Goal: Book appointment/travel/reservation

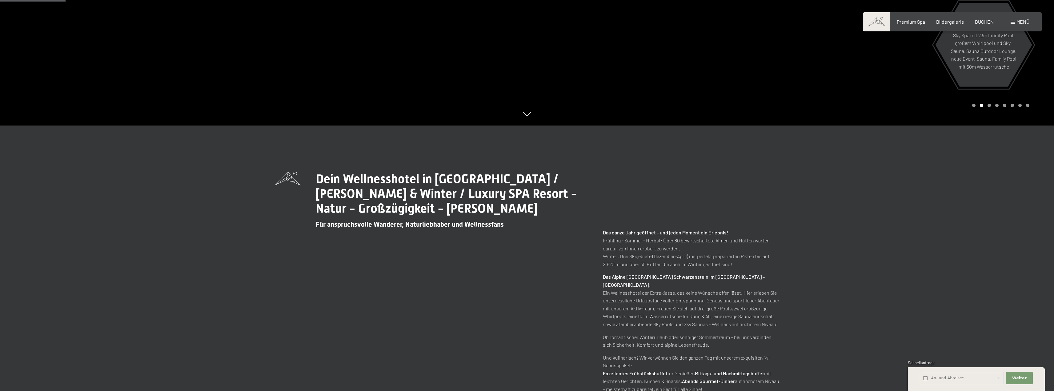
scroll to position [277, 0]
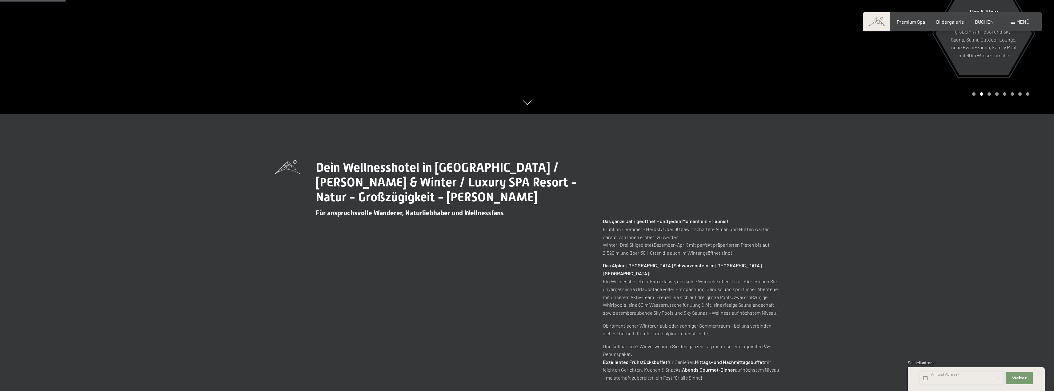
click at [951, 381] on input "text" at bounding box center [962, 378] width 84 height 13
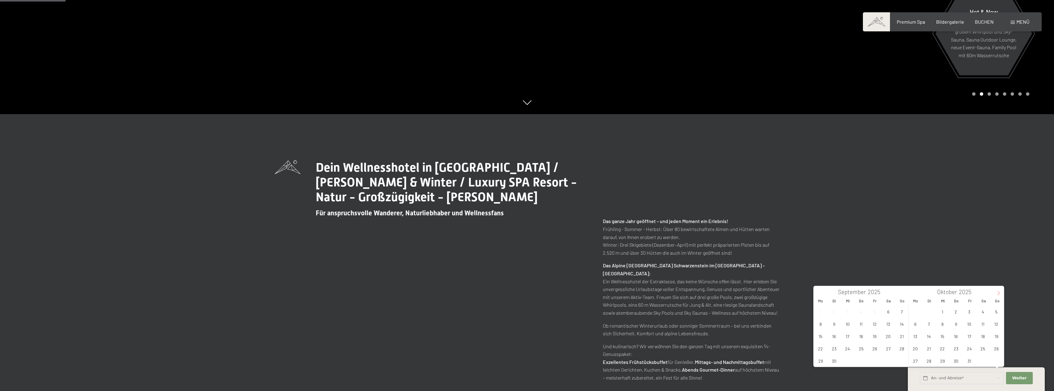
click at [997, 292] on icon at bounding box center [998, 293] width 4 height 4
click at [966, 326] on span "7" at bounding box center [969, 324] width 12 height 12
click at [979, 325] on span "8" at bounding box center [982, 324] width 12 height 12
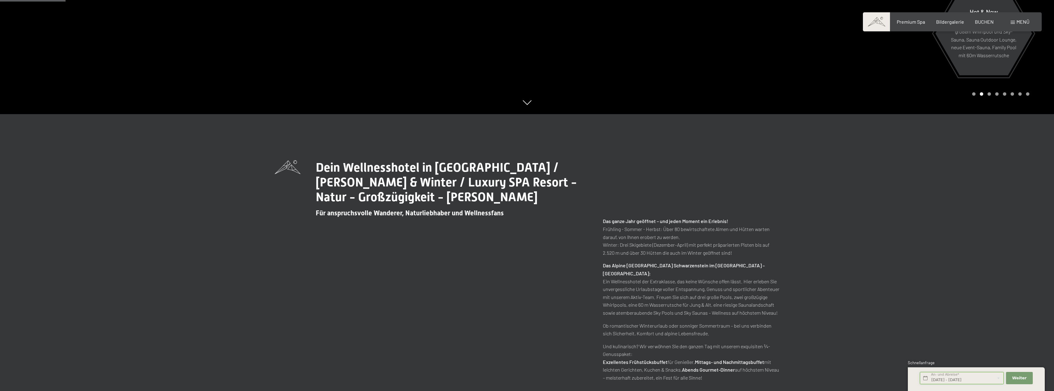
click at [976, 377] on input "[DATE] - [DATE]" at bounding box center [962, 378] width 84 height 13
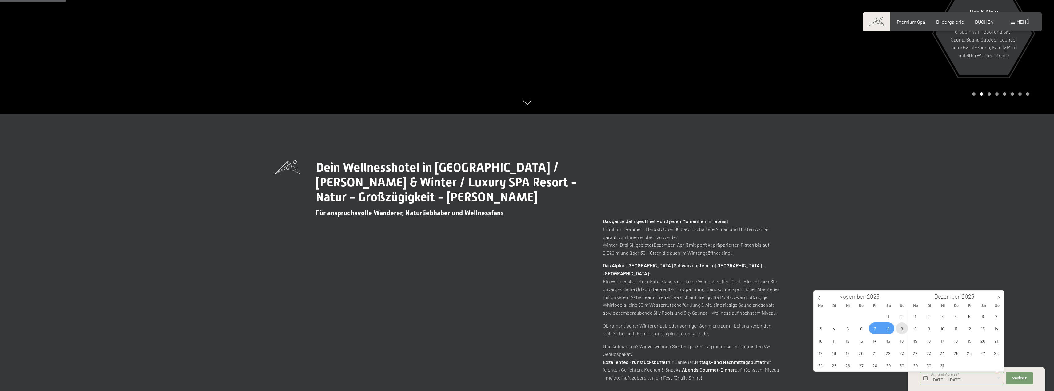
click at [901, 329] on span "9" at bounding box center [902, 328] width 12 height 12
click at [872, 330] on span "7" at bounding box center [874, 328] width 12 height 12
type input "[DATE] - So. [DATE]"
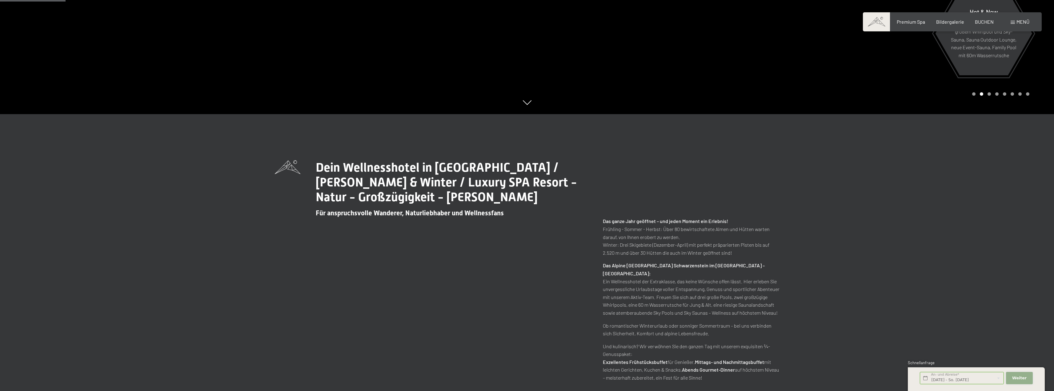
click at [1019, 378] on span "Weiter" at bounding box center [1019, 378] width 14 height 6
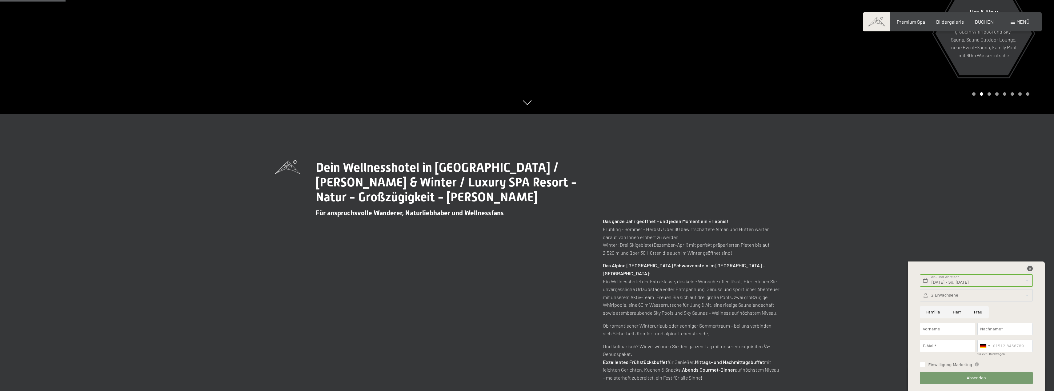
click at [1028, 270] on icon at bounding box center [1030, 269] width 6 height 6
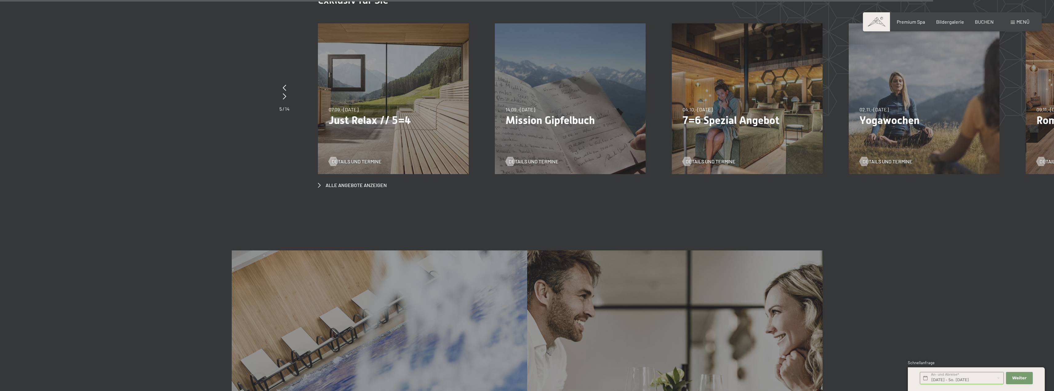
scroll to position [3661, 0]
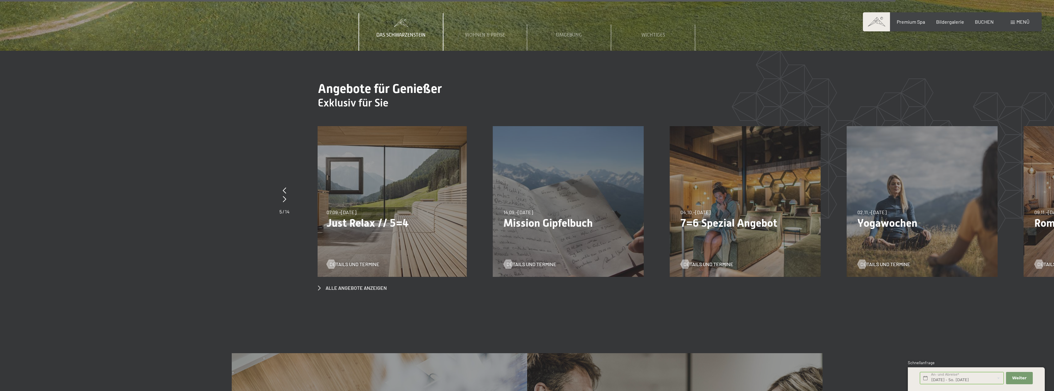
drag, startPoint x: 1029, startPoint y: 177, endPoint x: 839, endPoint y: 183, distance: 190.5
click at [839, 126] on div "[DATE]–[DATE] [DATE]–[DATE] Silvesterparty im Schwarzenstein - Unvergesslich De…" at bounding box center [846, 126] width 3538 height 0
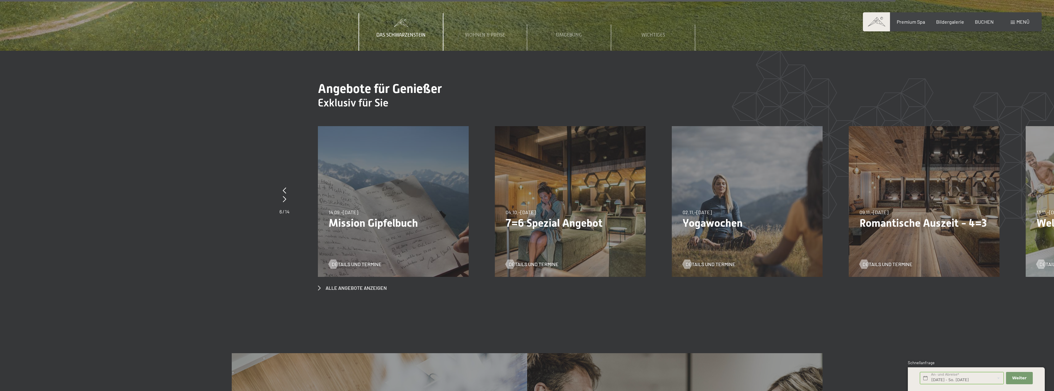
click at [948, 175] on div "09.11.–[DATE] 08.12.–[DATE] 11.01.–[DATE] 08.03.–[DATE] 29.03.–[DATE] 06.04.–[D…" at bounding box center [923, 201] width 151 height 151
click at [897, 261] on span "Details und Termine" at bounding box center [893, 264] width 50 height 7
